Goal: Find specific page/section: Find specific page/section

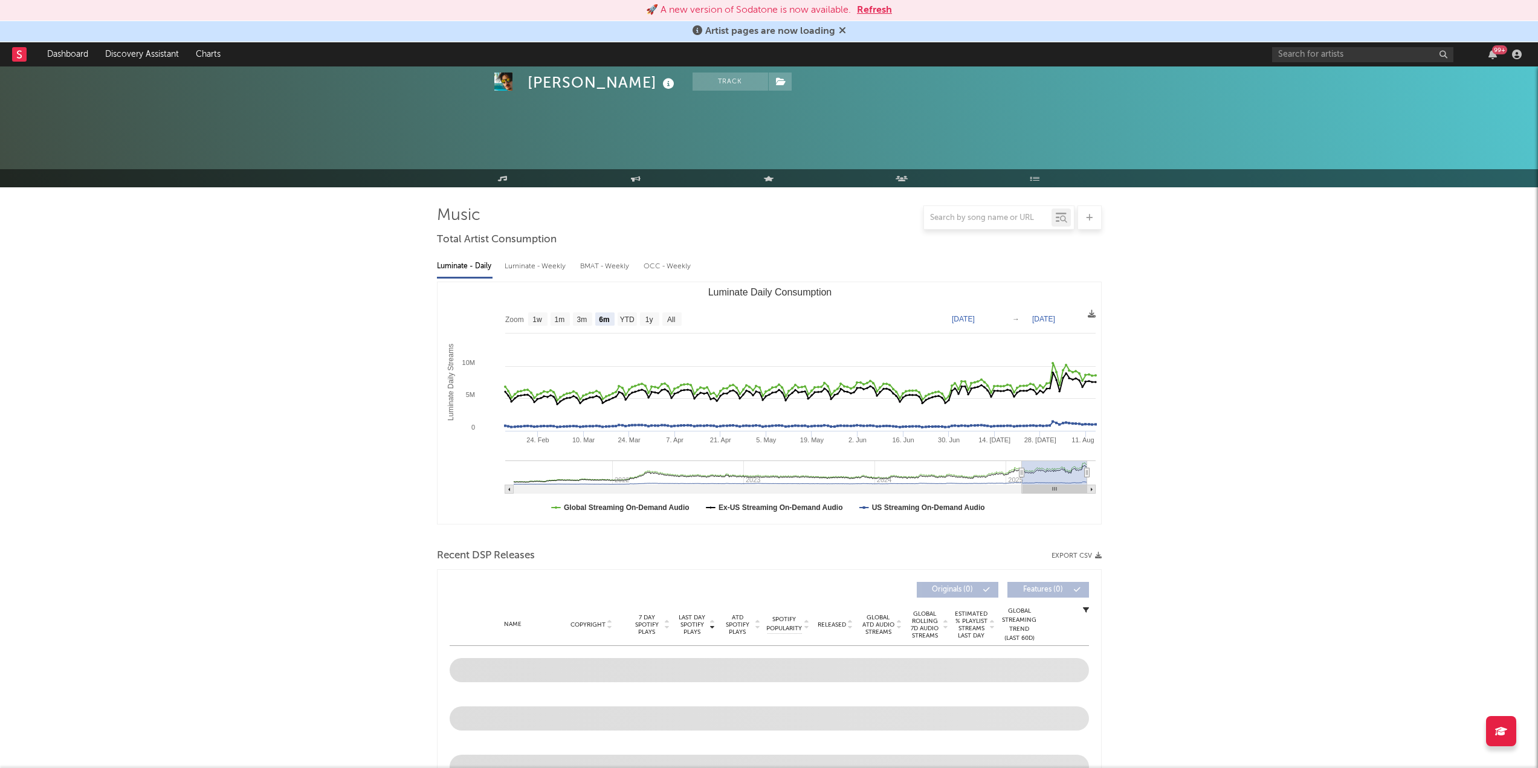
select select "6m"
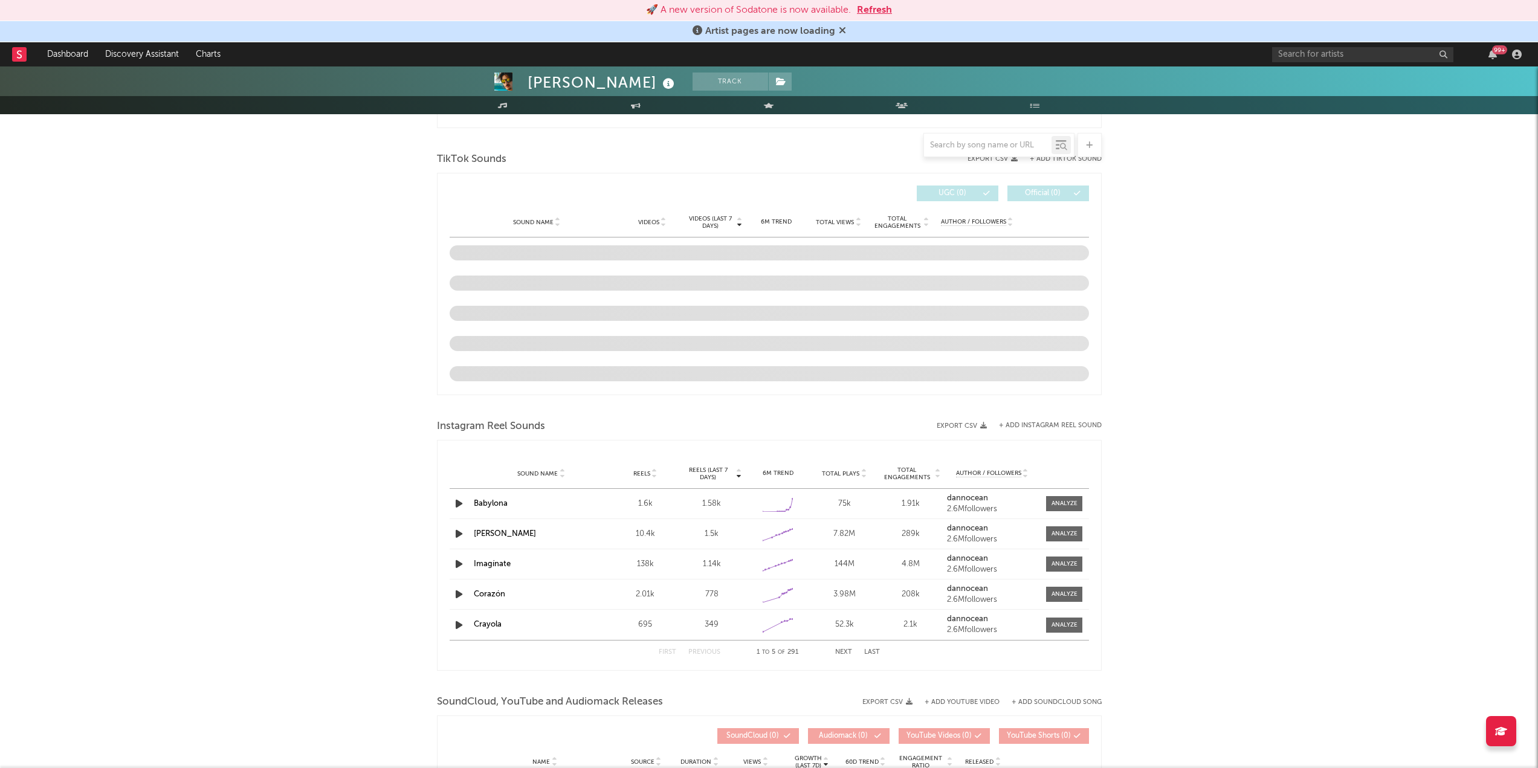
click at [17, 58] on rect at bounding box center [19, 54] width 15 height 15
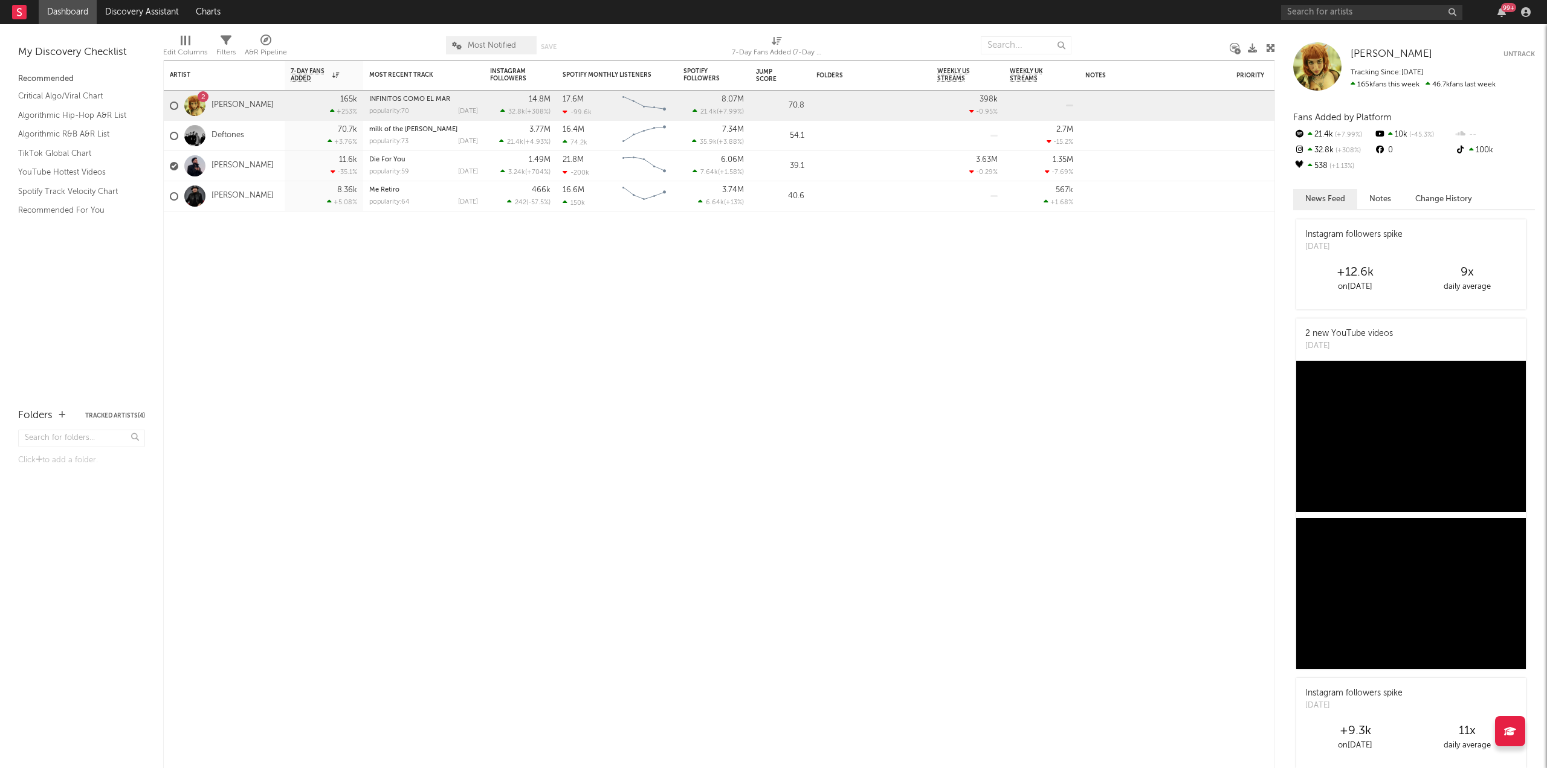
click at [24, 12] on rect at bounding box center [19, 12] width 15 height 15
click at [20, 14] on rect at bounding box center [19, 12] width 15 height 15
click at [1326, 17] on input "text" at bounding box center [1371, 12] width 181 height 15
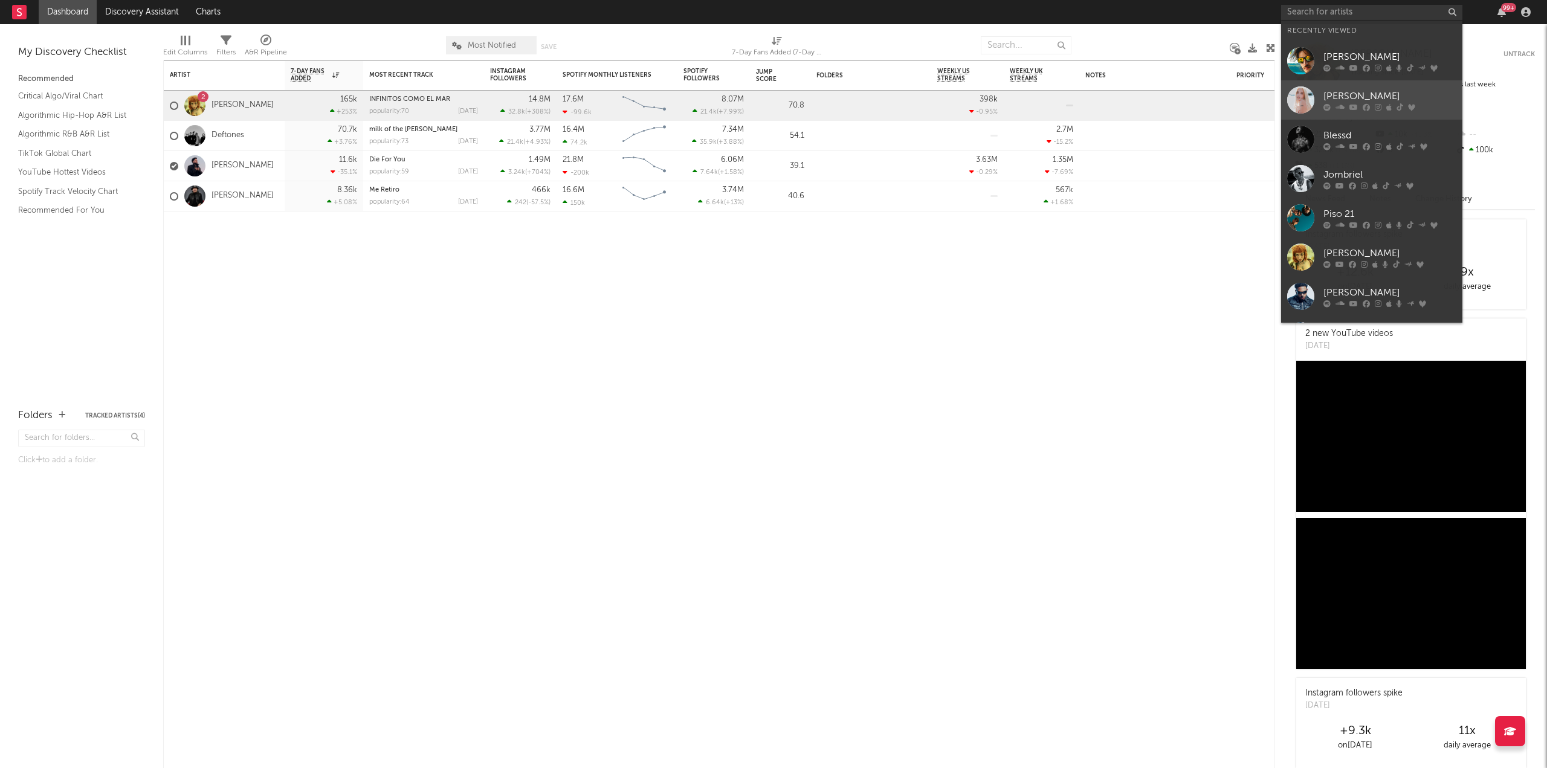
click at [1339, 89] on div "[PERSON_NAME]" at bounding box center [1389, 96] width 133 height 15
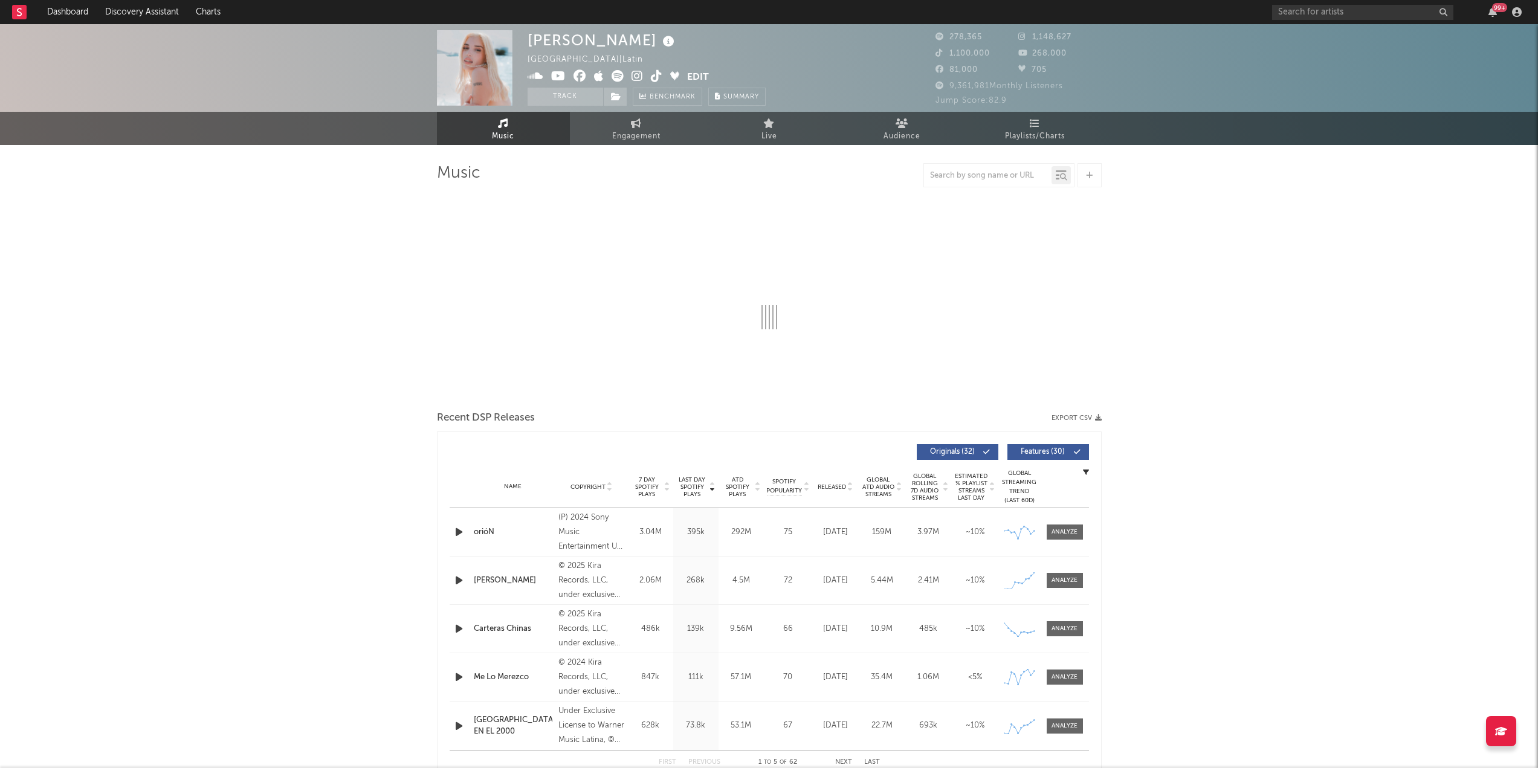
select select "6m"
